Goal: Understand process/instructions: Learn how to perform a task or action

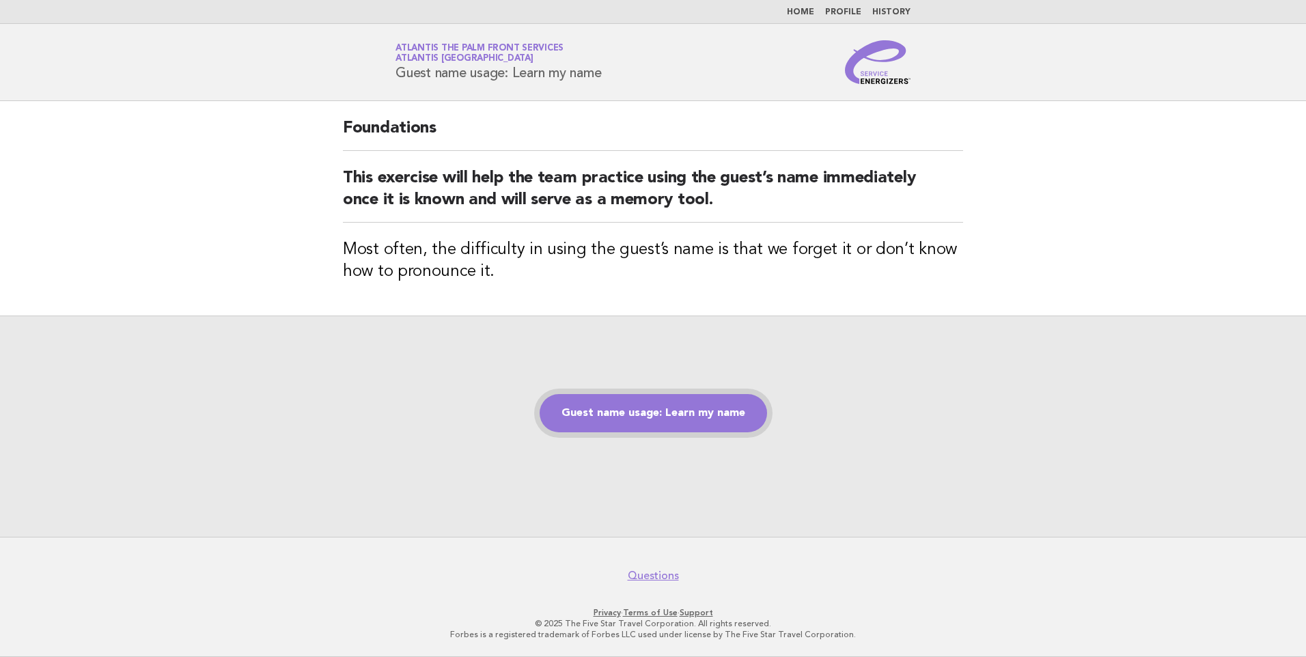
click at [665, 413] on link "Guest name usage: Learn my name" at bounding box center [652, 413] width 227 height 38
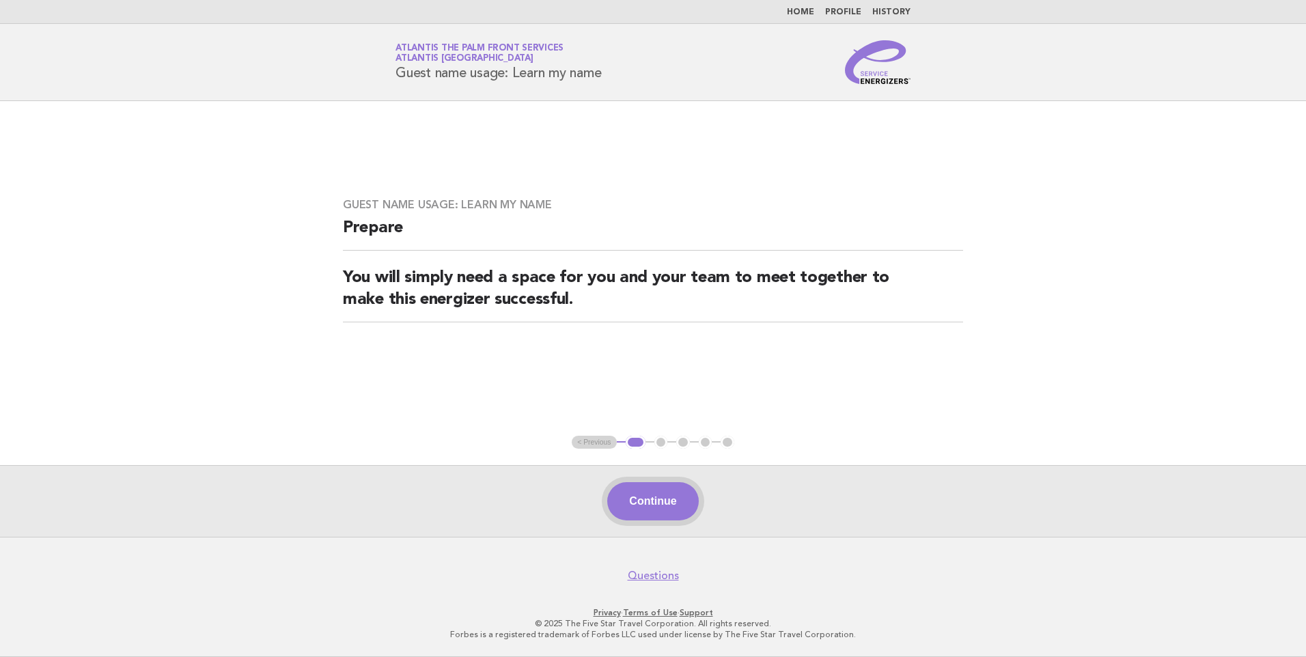
click at [661, 495] on button "Continue" at bounding box center [652, 501] width 91 height 38
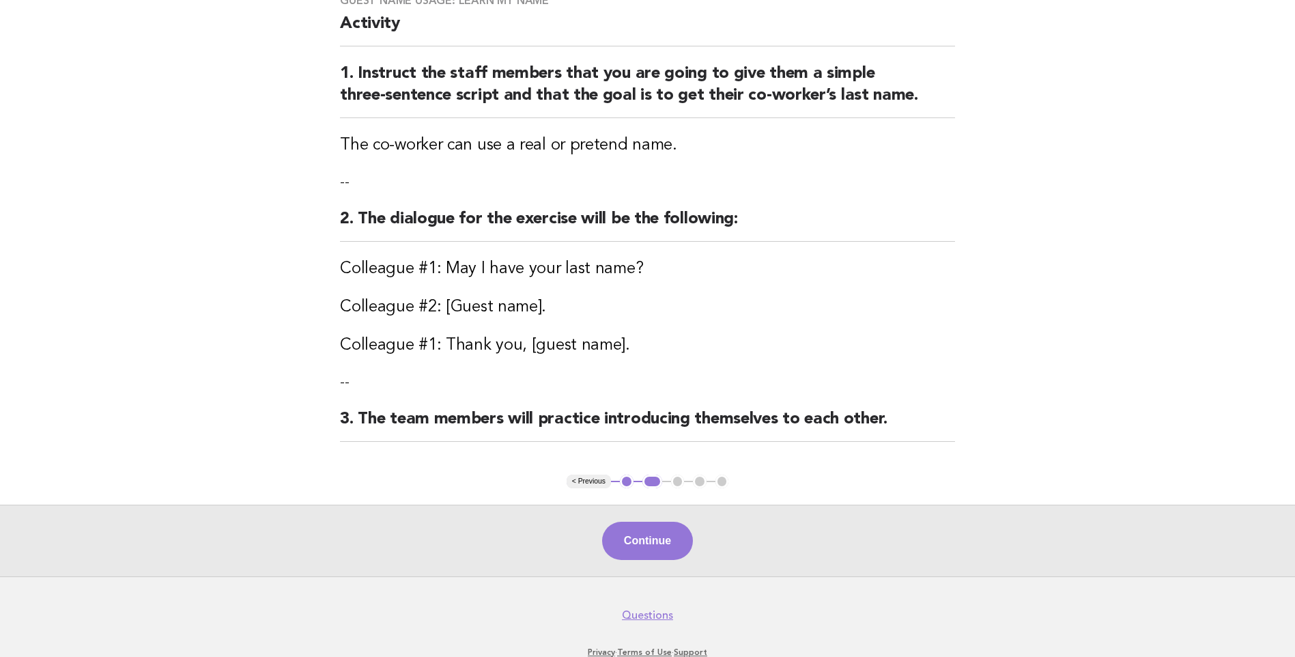
scroll to position [163, 0]
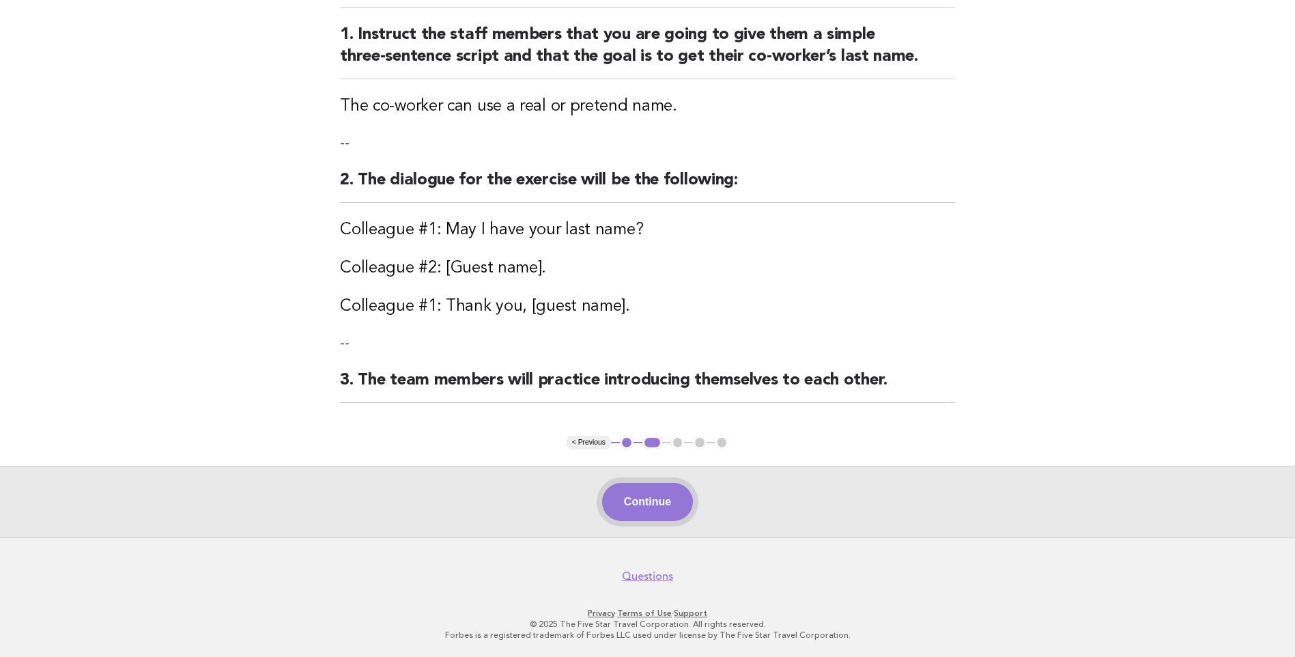
click at [644, 496] on button "Continue" at bounding box center [647, 502] width 91 height 38
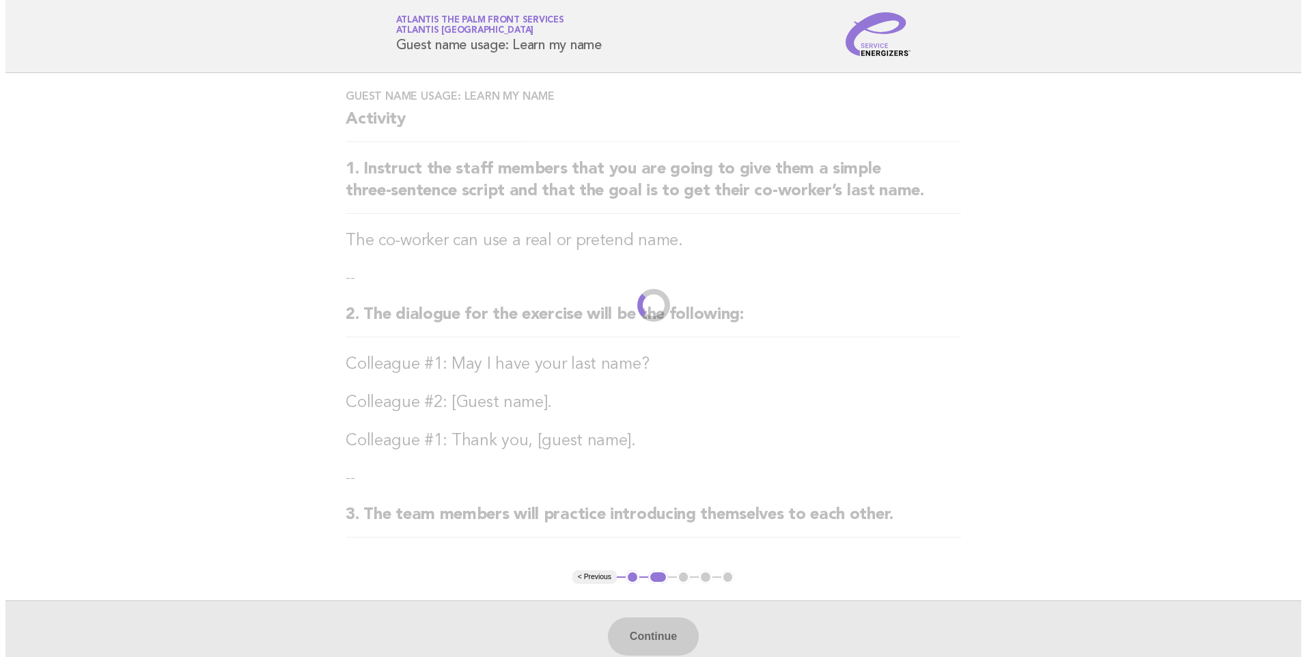
scroll to position [0, 0]
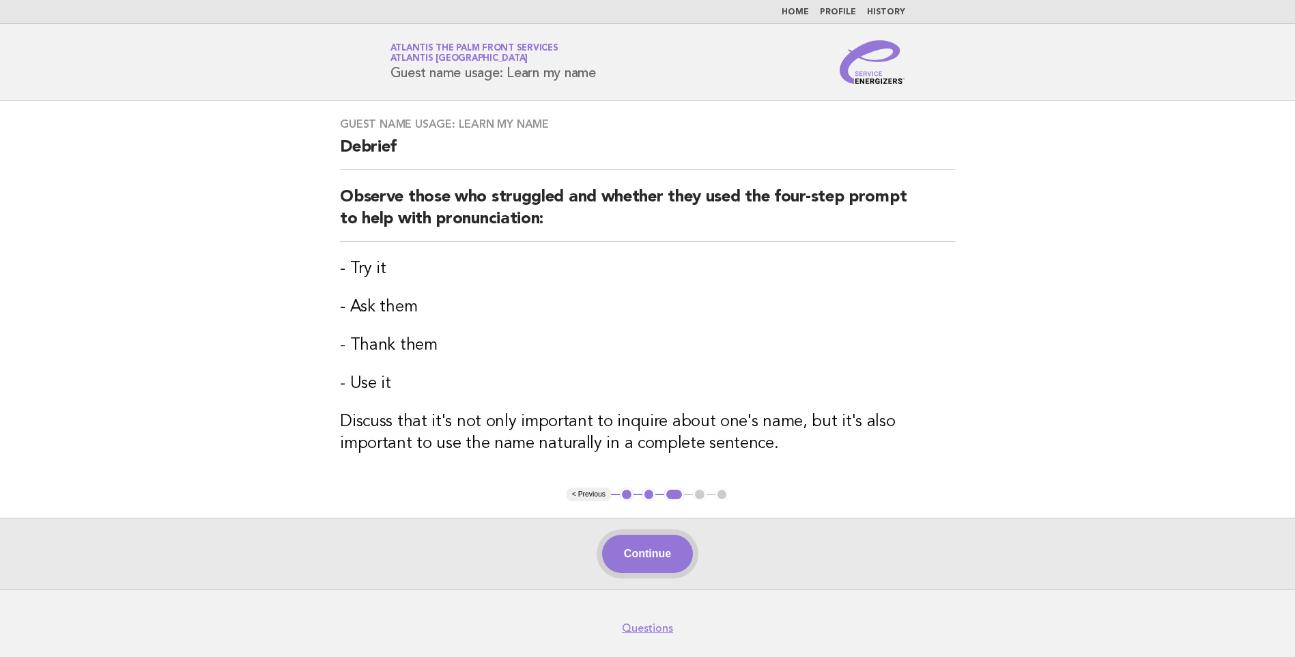
click at [654, 552] on button "Continue" at bounding box center [647, 554] width 91 height 38
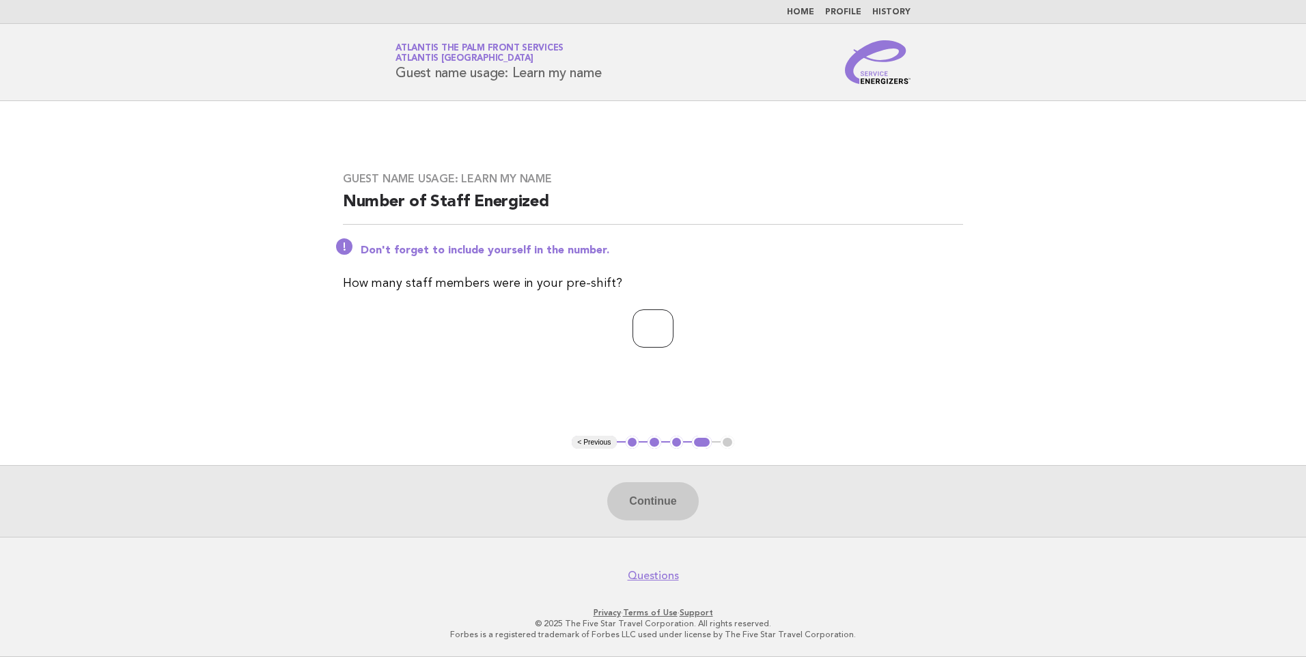
click at [641, 327] on input "number" at bounding box center [652, 328] width 41 height 38
type input "*"
click at [657, 503] on button "Continue" at bounding box center [652, 501] width 91 height 38
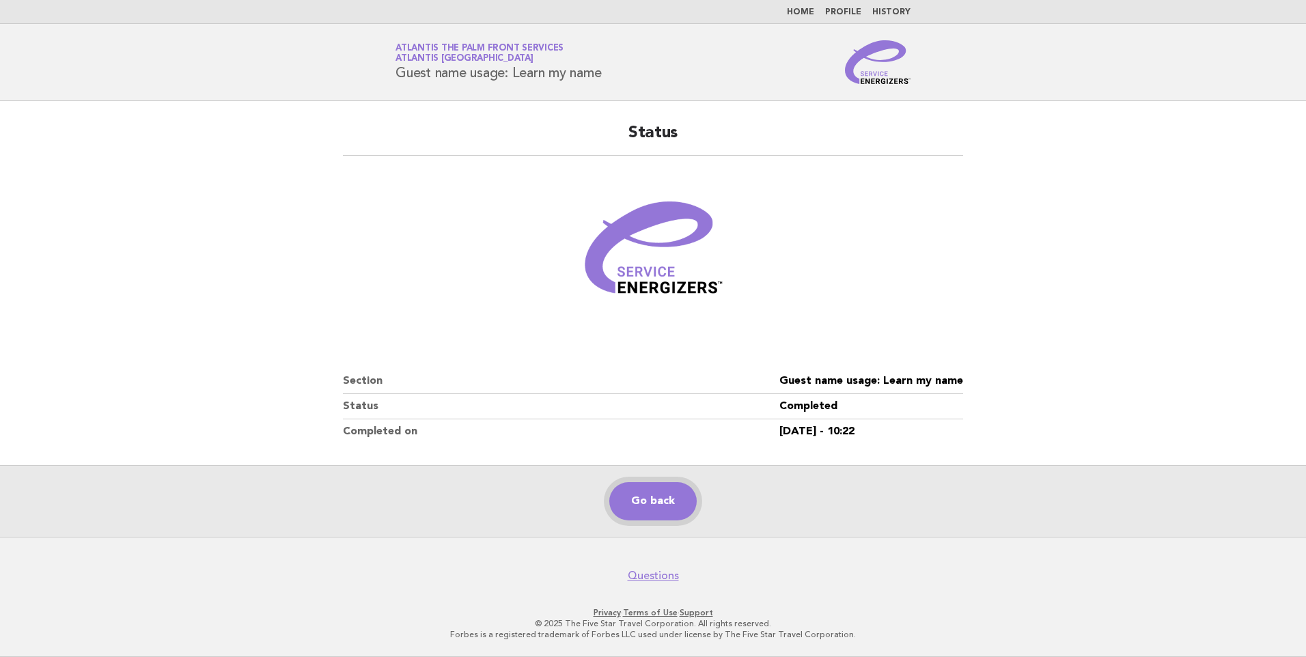
click at [664, 505] on link "Go back" at bounding box center [652, 501] width 87 height 38
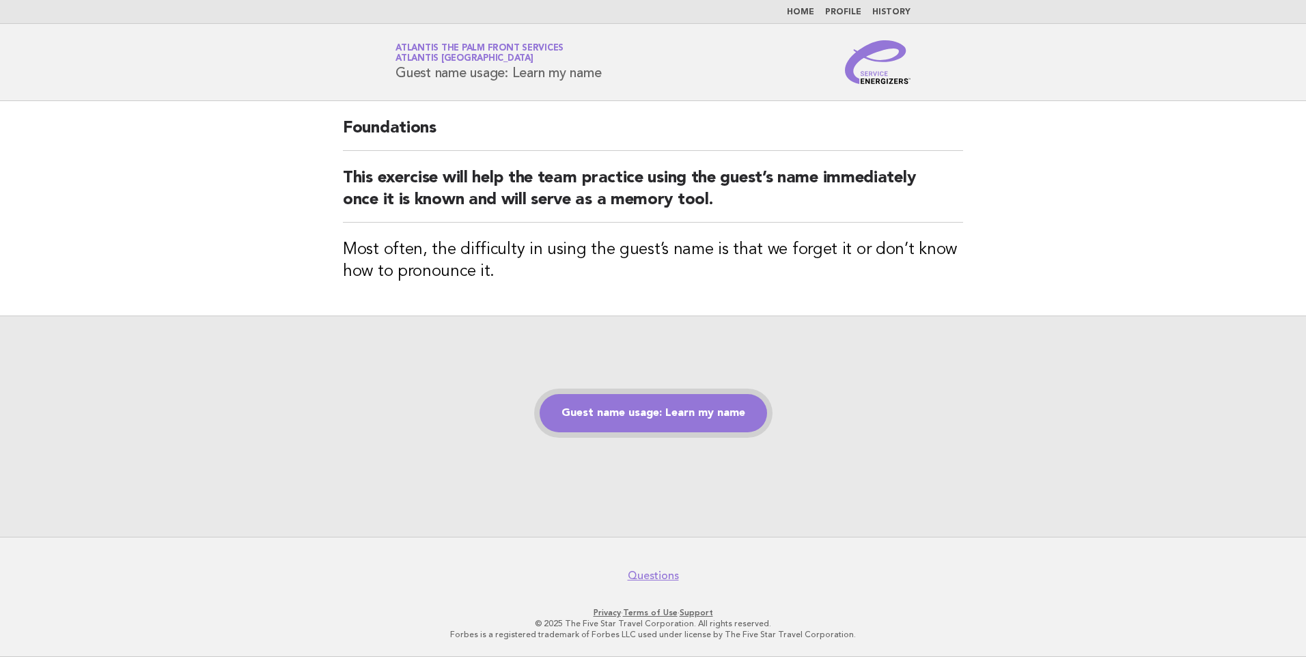
click at [672, 402] on link "Guest name usage: Learn my name" at bounding box center [652, 413] width 227 height 38
